Goal: Complete application form: Complete application form

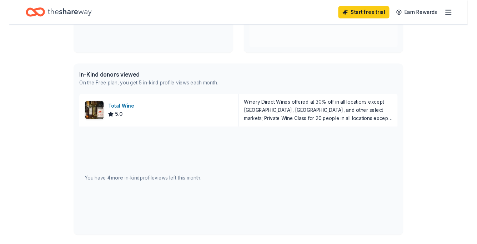
scroll to position [148, 0]
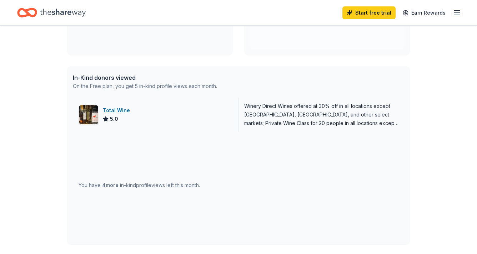
click at [120, 106] on div "Total Wine 5.0" at bounding box center [156, 115] width 166 height 34
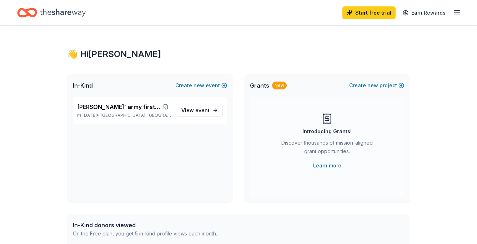
scroll to position [0, 0]
click at [212, 113] on link "View event" at bounding box center [200, 110] width 46 height 13
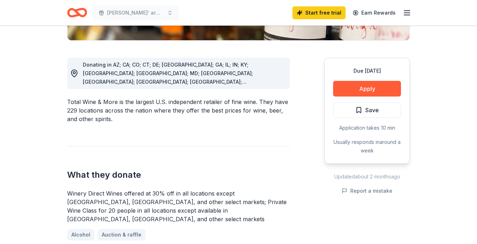
scroll to position [175, 0]
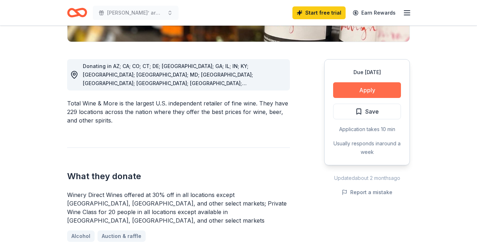
click at [371, 94] on button "Apply" at bounding box center [367, 90] width 68 height 16
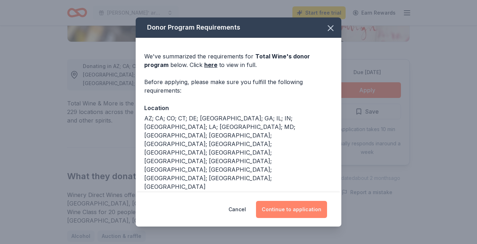
click at [283, 207] on button "Continue to application" at bounding box center [291, 209] width 71 height 17
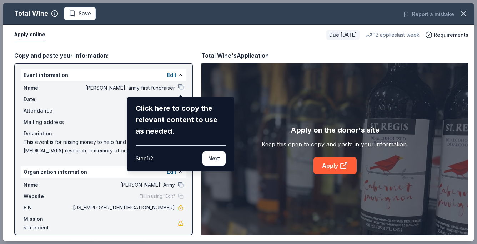
click at [213, 148] on div "Step 1 / 2 Next" at bounding box center [181, 156] width 90 height 20
click at [212, 158] on button "Next" at bounding box center [213, 159] width 23 height 14
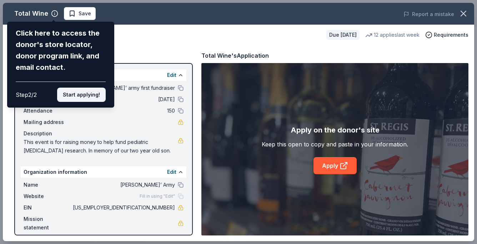
click at [83, 88] on button "Start applying!" at bounding box center [81, 95] width 49 height 14
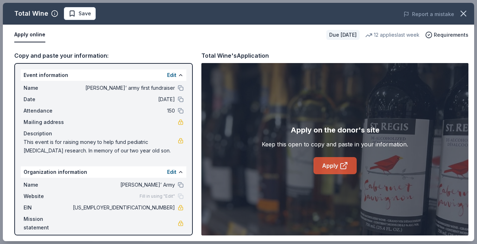
click at [337, 170] on link "Apply" at bounding box center [334, 165] width 43 height 17
